Goal: Task Accomplishment & Management: Complete application form

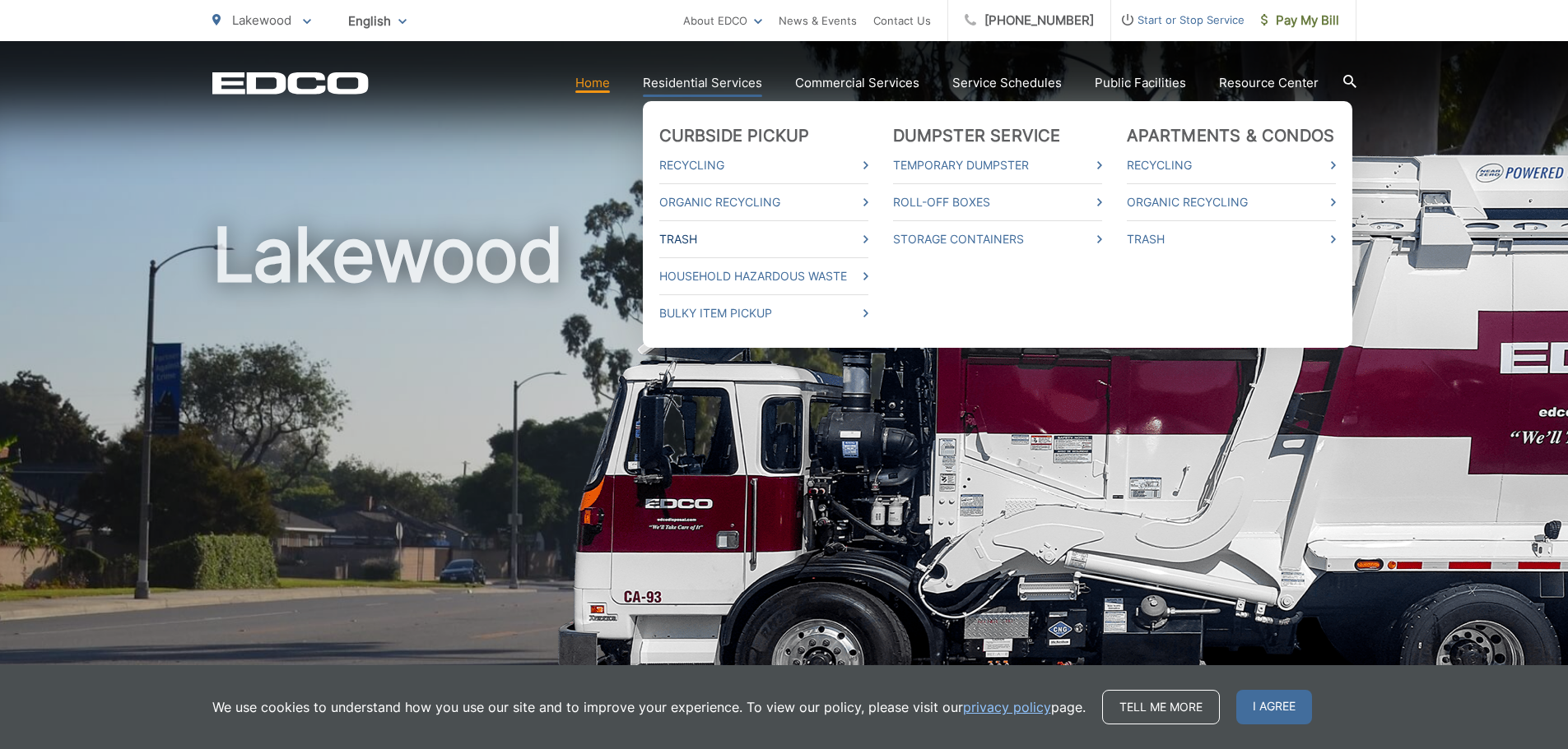
click at [718, 237] on link "Trash" at bounding box center [764, 239] width 209 height 20
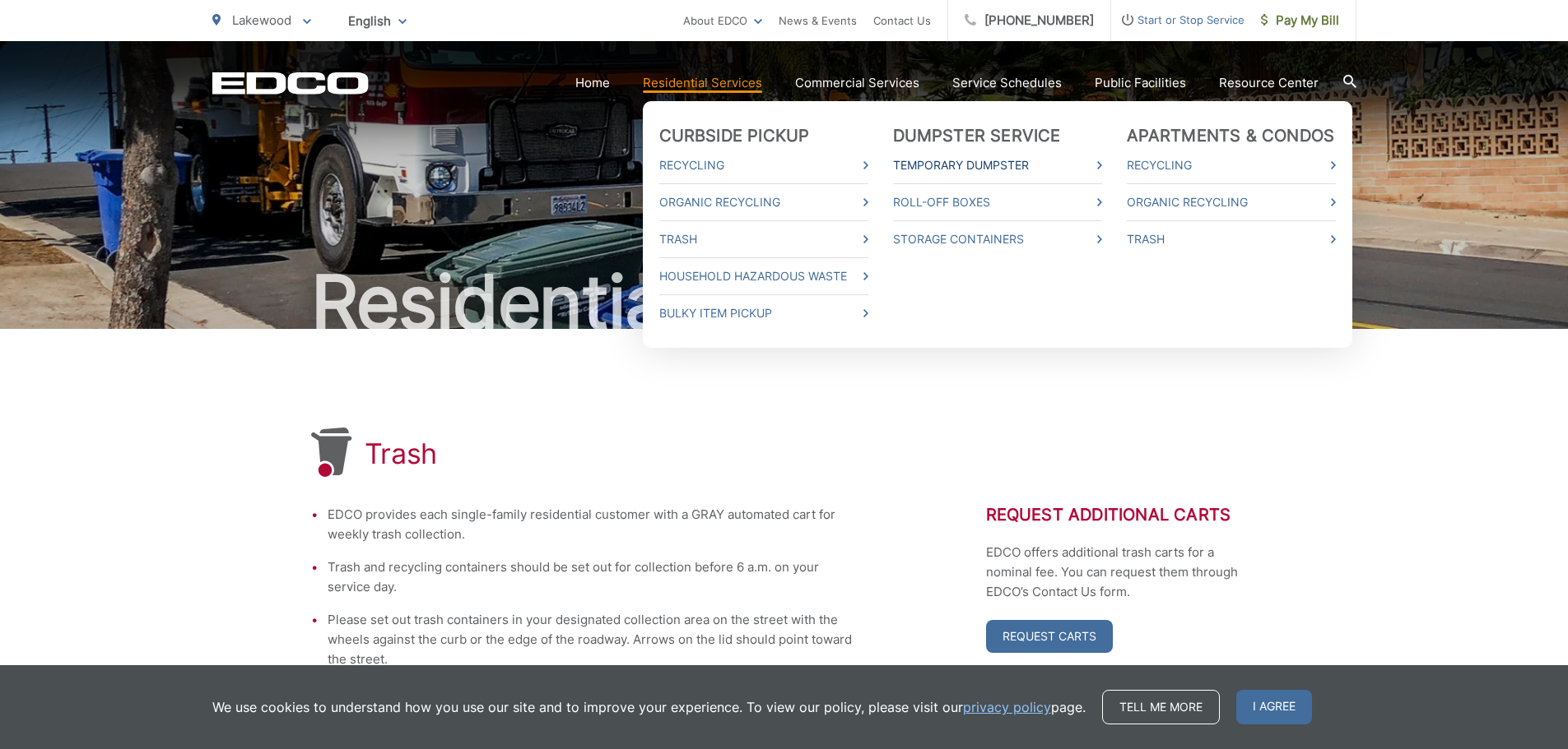
click at [987, 158] on link "Temporary Dumpster" at bounding box center [997, 165] width 209 height 20
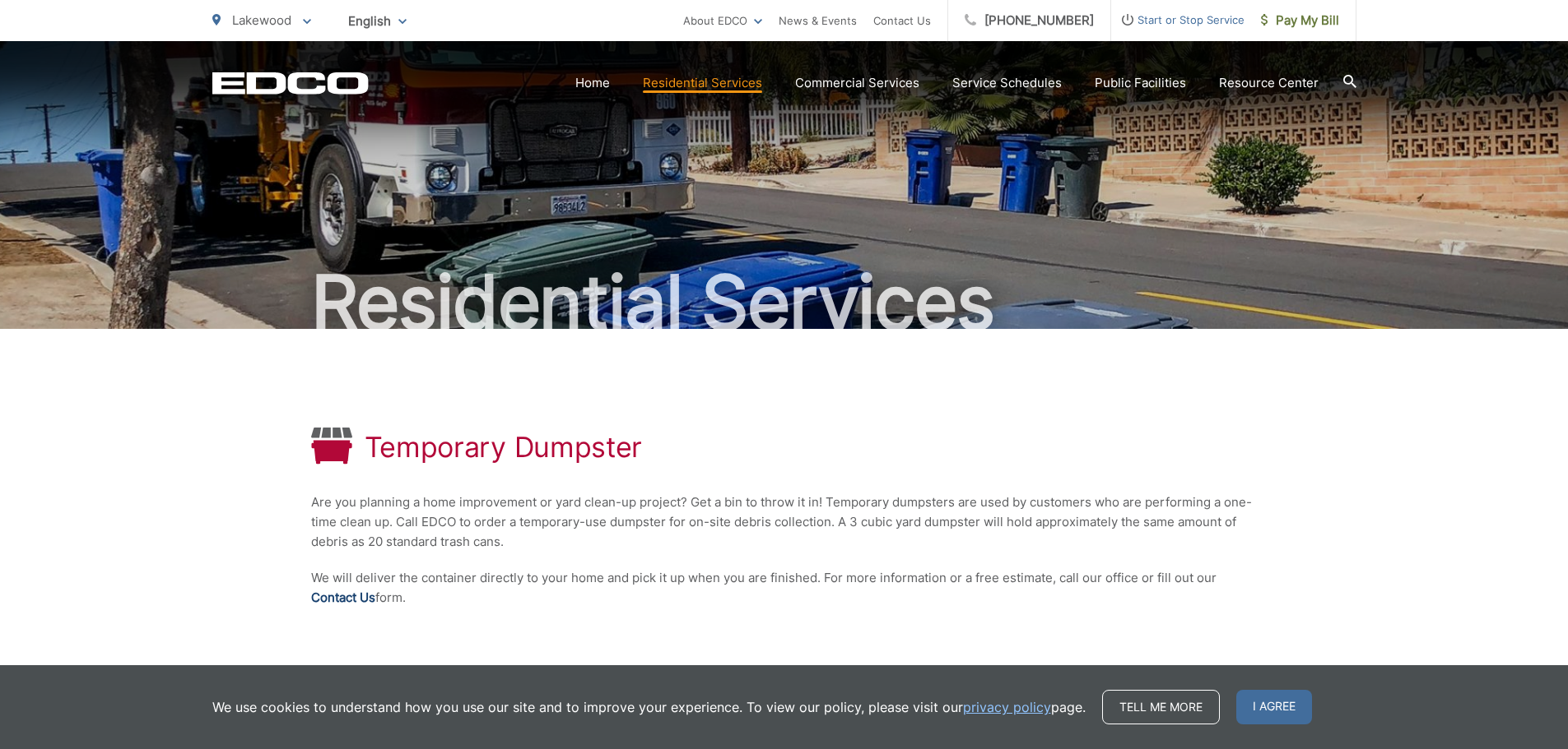
click at [346, 597] on link "Contact Us" at bounding box center [343, 598] width 64 height 20
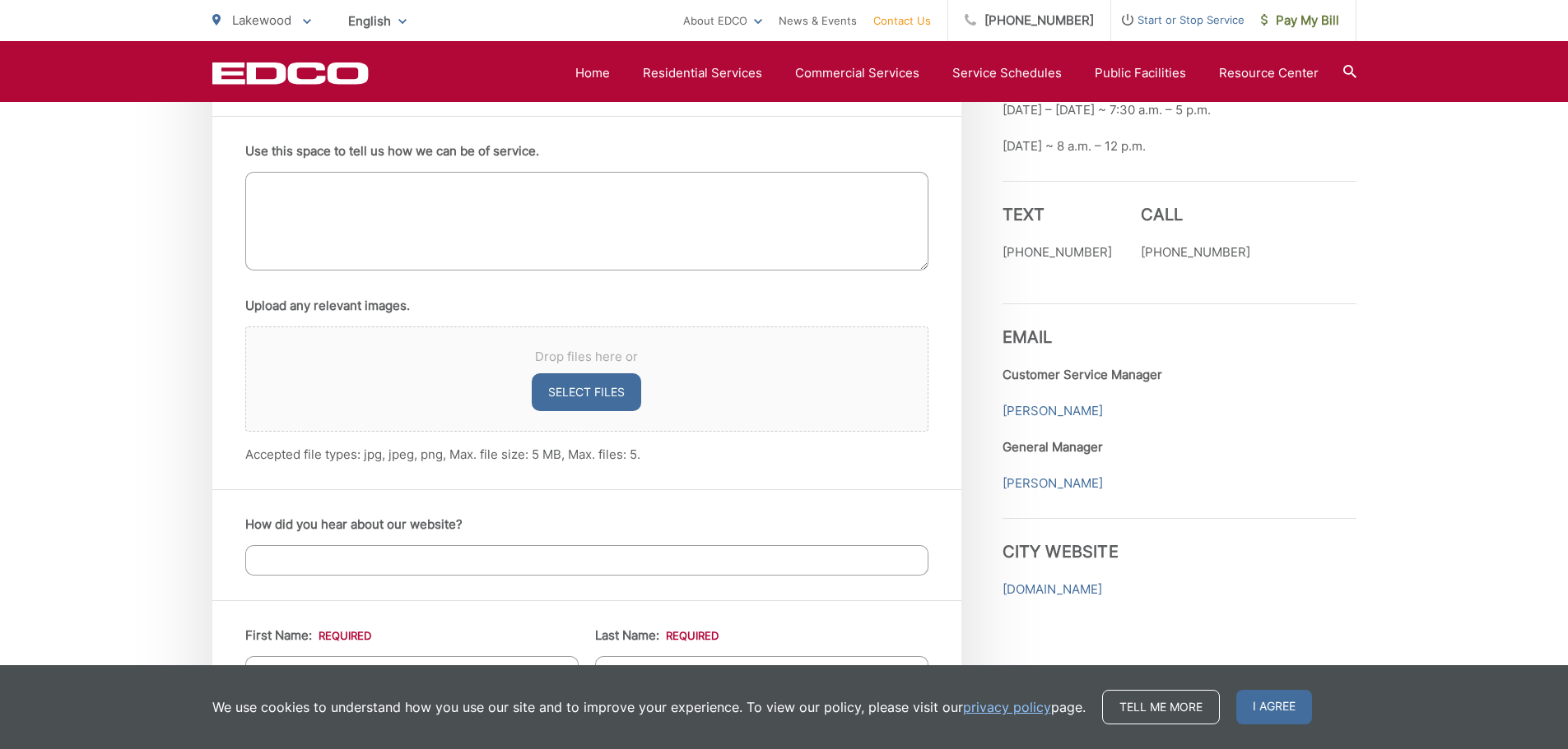
scroll to position [822, 0]
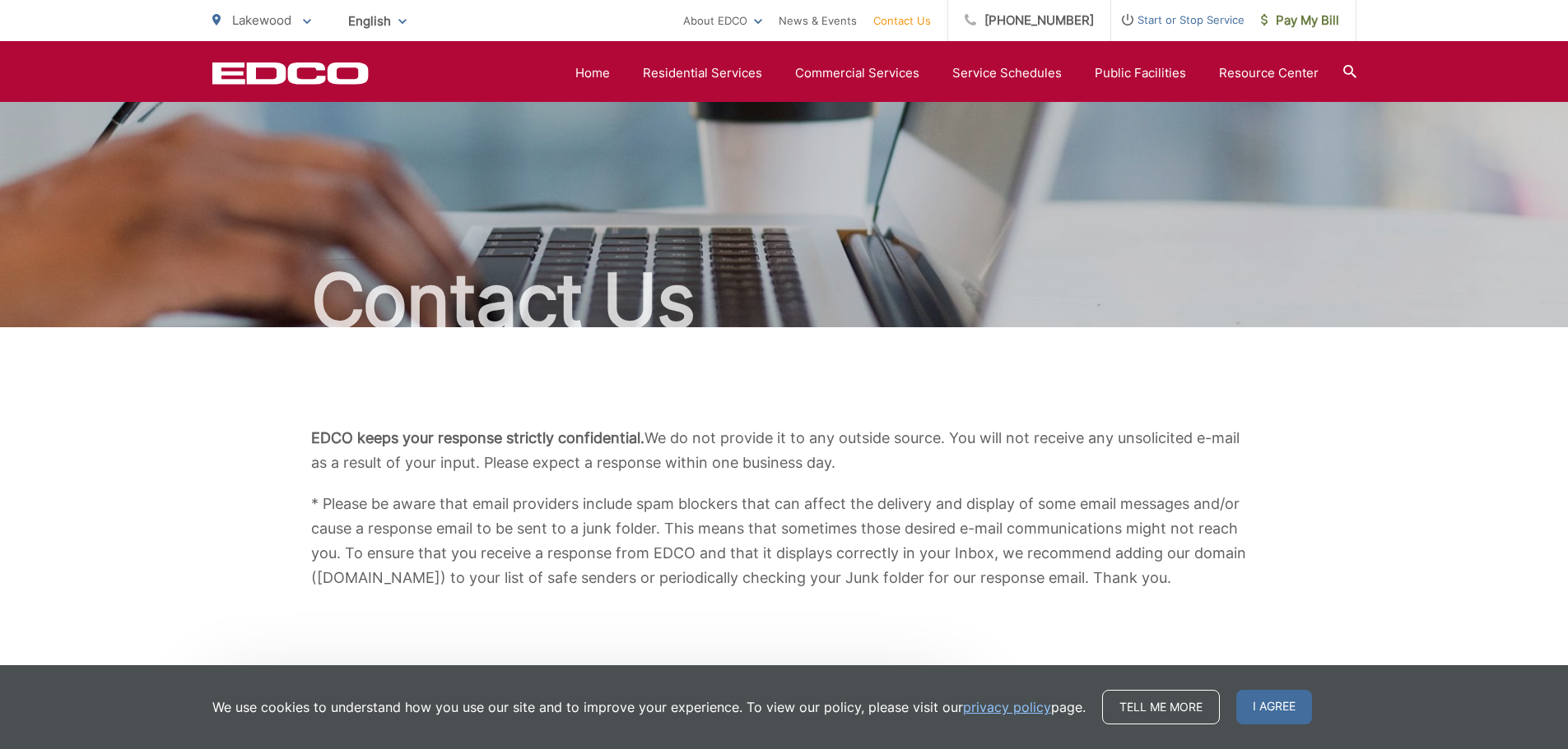
scroll to position [0, 0]
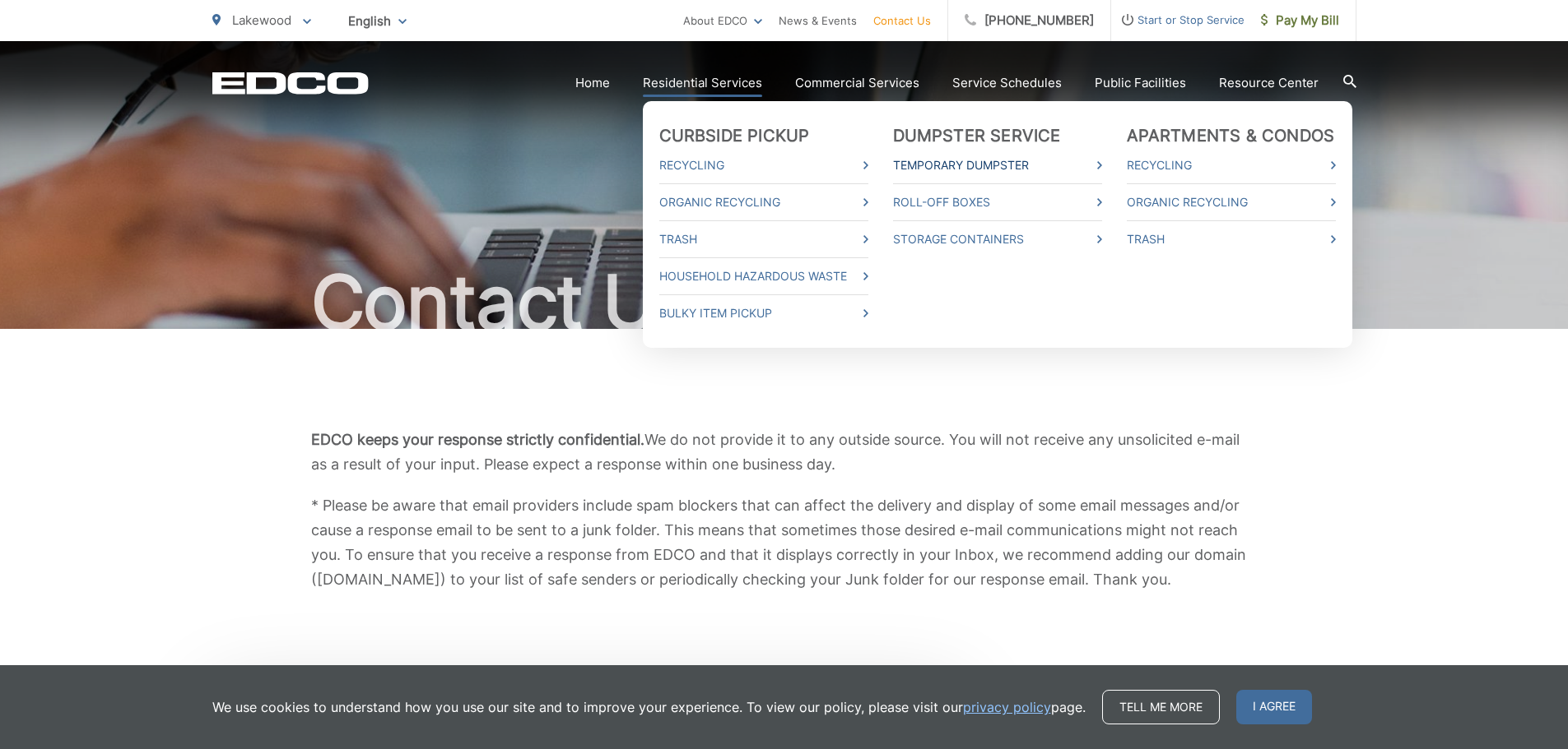
click at [957, 158] on link "Temporary Dumpster" at bounding box center [997, 165] width 209 height 20
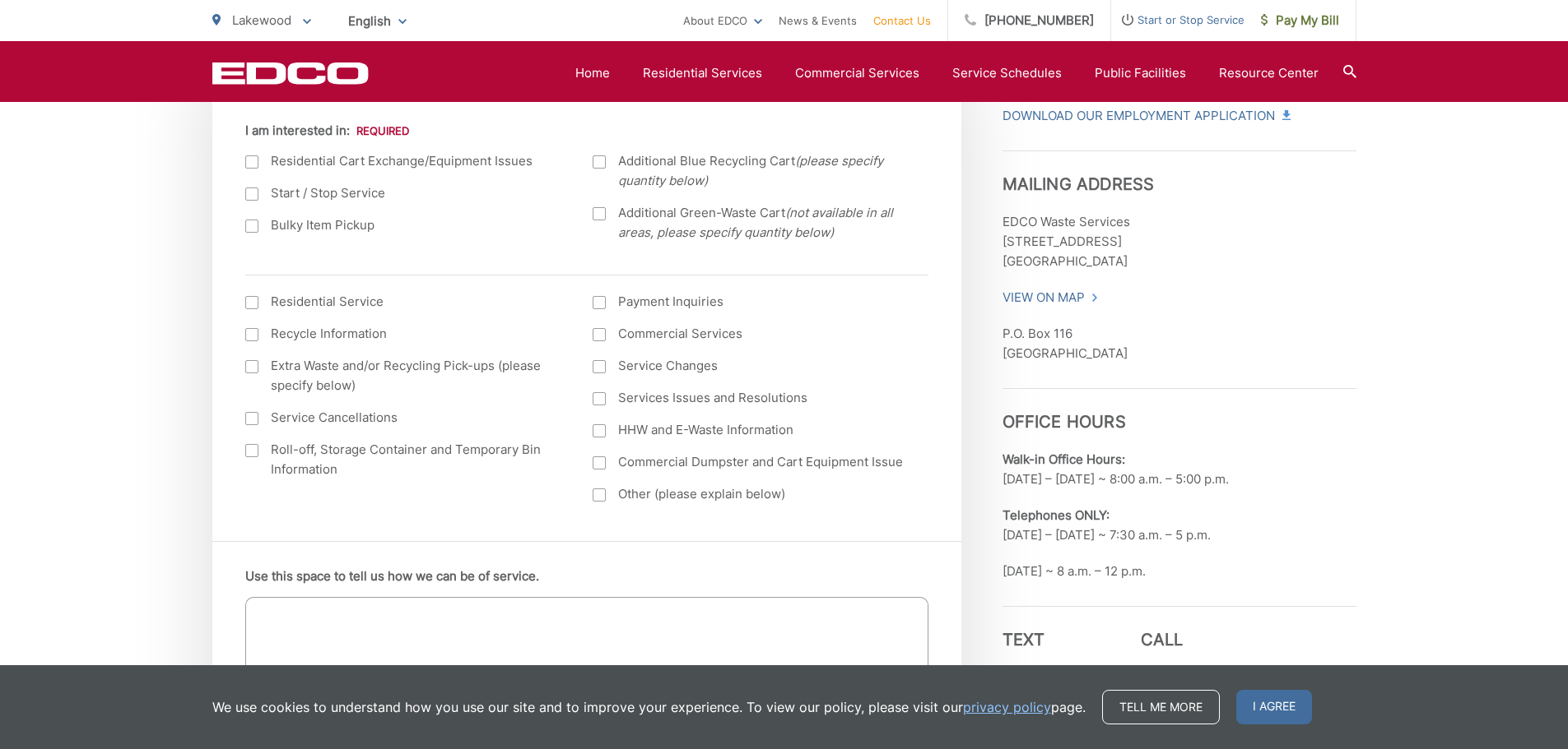
scroll to position [658, 0]
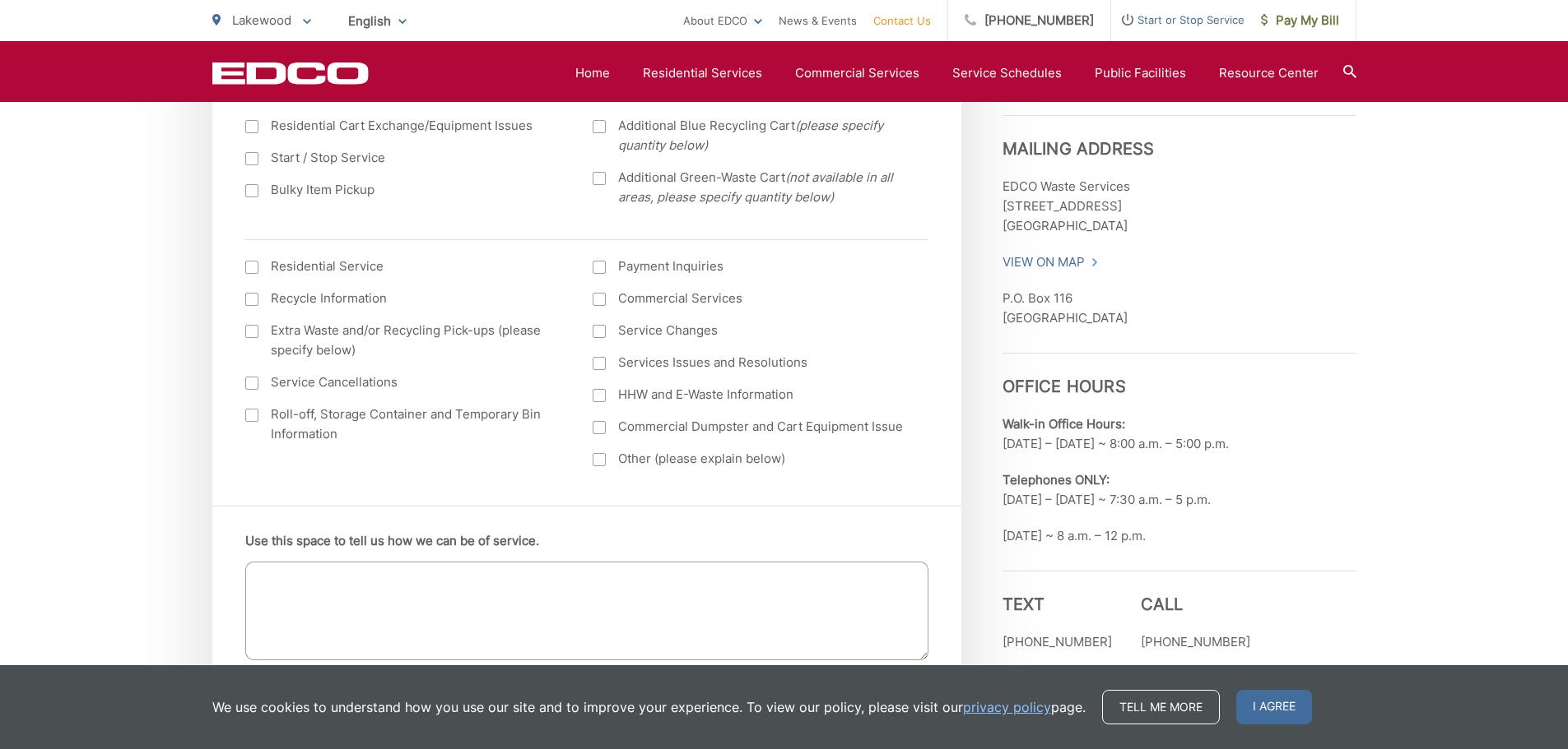
click at [255, 415] on div at bounding box center [252, 415] width 13 height 13
click at [0, 0] on input "Roll-off, Storage Container and Temporary Bin Information" at bounding box center [0, 0] width 0 height 0
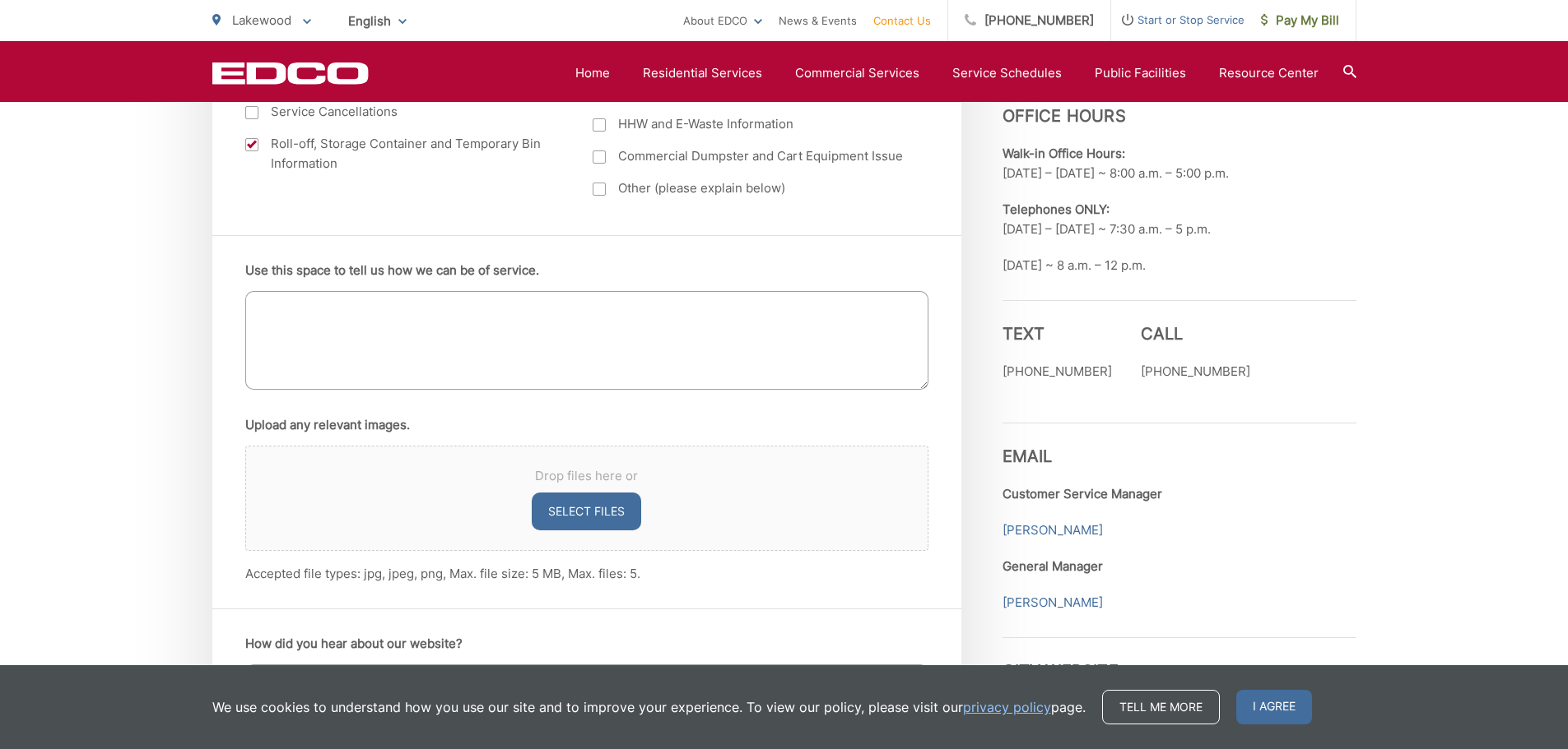
scroll to position [817, 0]
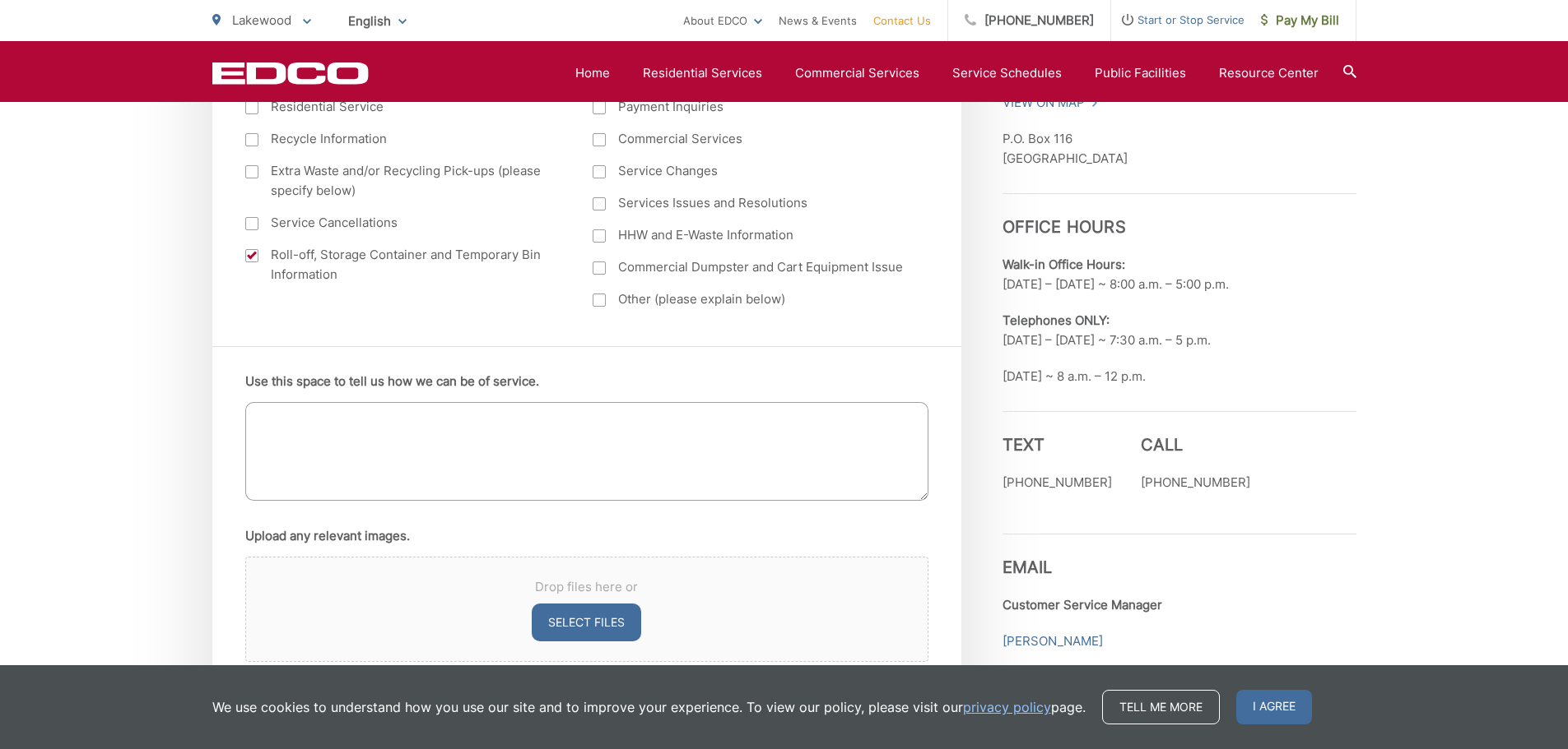
click at [446, 435] on textarea "Use this space to tell us how we can be of service." at bounding box center [587, 451] width 683 height 98
type textarea "I"
